Goal: Obtain resource: Download file/media

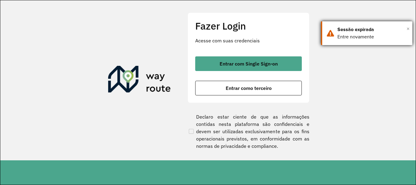
click at [407, 28] on span "×" at bounding box center [407, 28] width 3 height 9
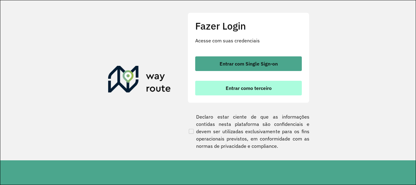
click at [235, 90] on span "Entrar como terceiro" at bounding box center [248, 88] width 46 height 5
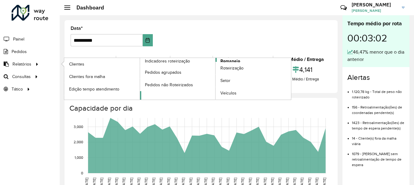
click at [232, 61] on span "Romaneio" at bounding box center [230, 61] width 20 height 6
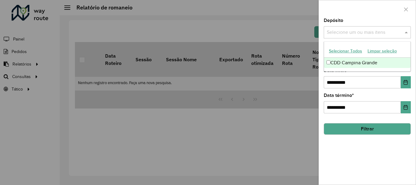
click at [405, 31] on span at bounding box center [407, 32] width 8 height 7
click at [404, 33] on span at bounding box center [407, 32] width 8 height 7
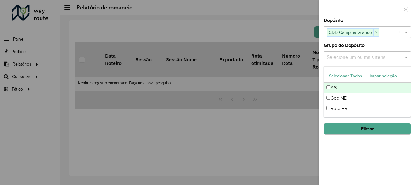
click at [405, 58] on span at bounding box center [407, 57] width 8 height 7
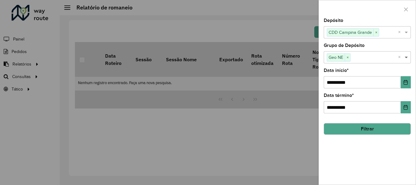
click at [408, 57] on span at bounding box center [407, 57] width 8 height 7
click at [365, 127] on button "Filtrar" at bounding box center [366, 129] width 87 height 12
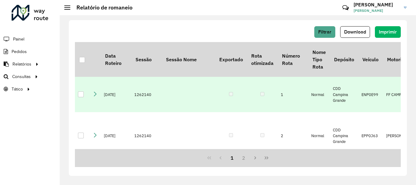
click at [78, 97] on div at bounding box center [81, 94] width 6 height 6
click at [359, 32] on span "Download" at bounding box center [355, 31] width 22 height 5
